Goal: Information Seeking & Learning: Find specific fact

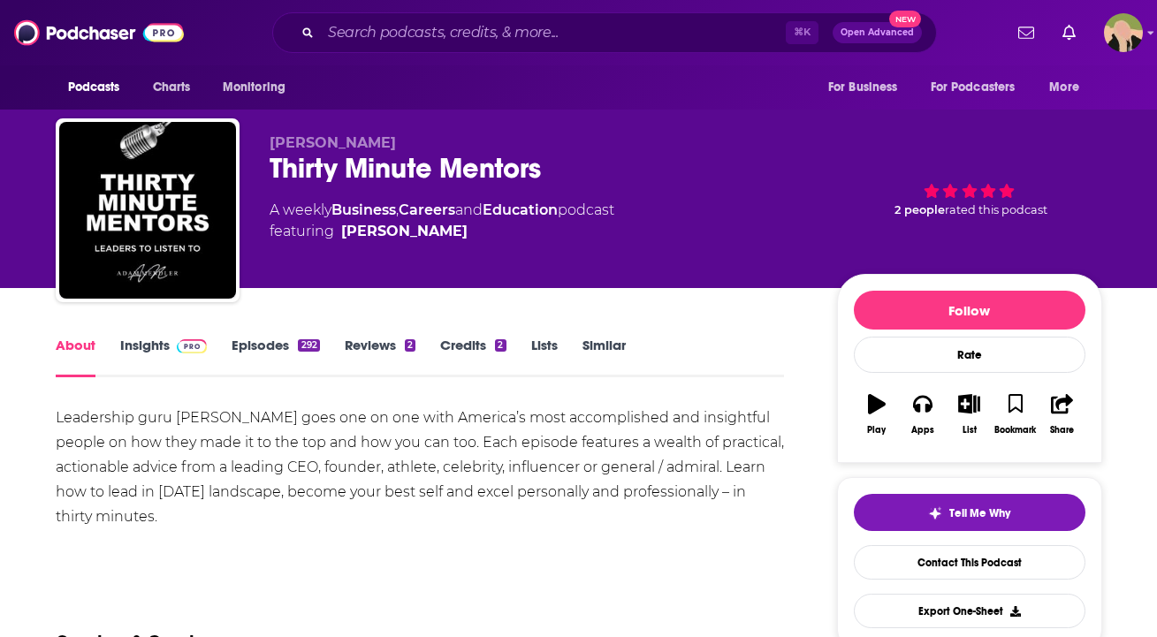
click at [160, 346] on link "Insights" at bounding box center [163, 357] width 87 height 41
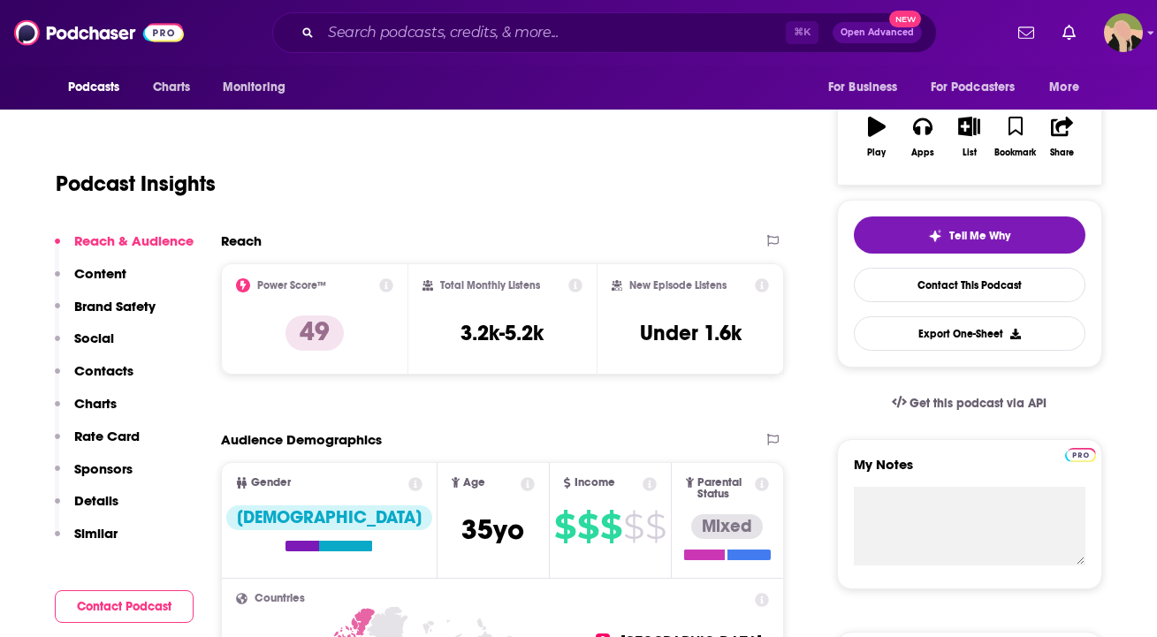
scroll to position [265, 0]
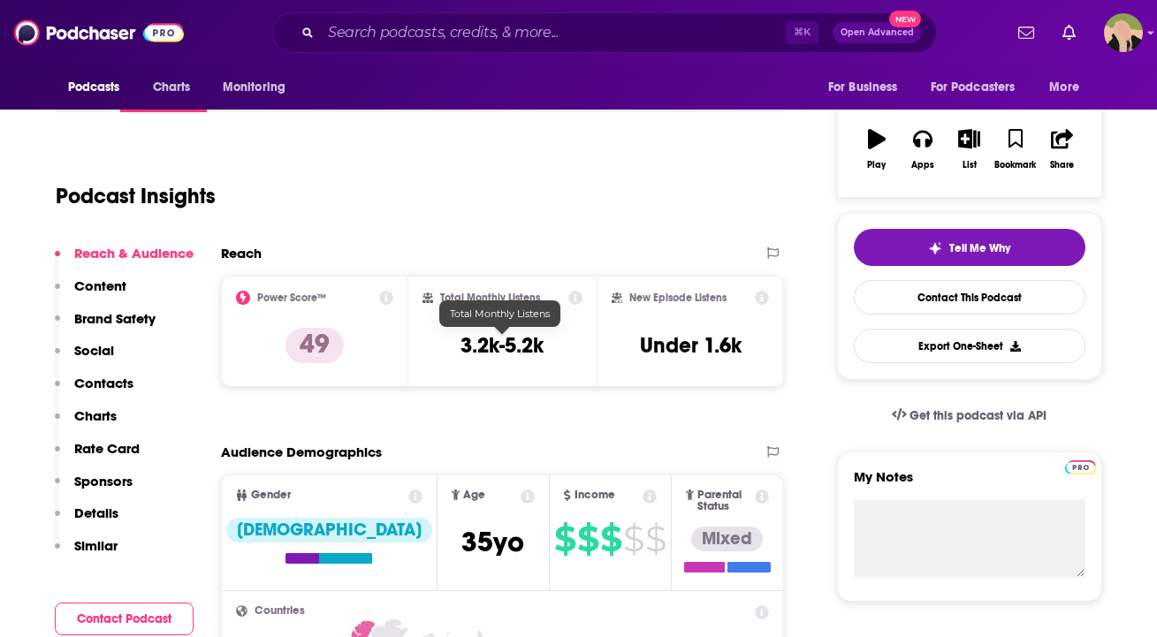
click at [518, 344] on h3 "3.2k-5.2k" at bounding box center [501, 345] width 83 height 27
copy div "3.2k-5.2k"
